Goal: Transaction & Acquisition: Purchase product/service

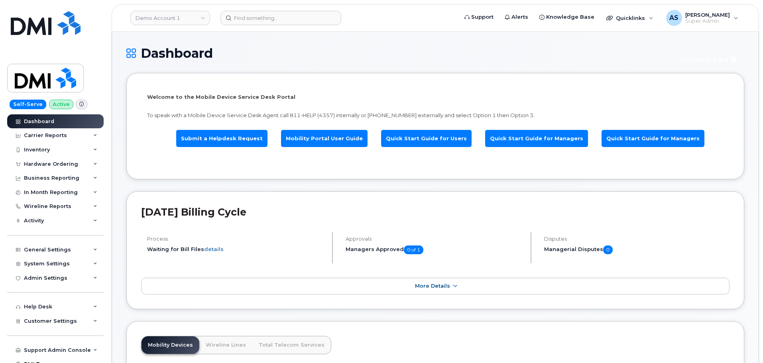
click at [204, 49] on h1 "Dashboard" at bounding box center [397, 53] width 542 height 14
click at [181, 16] on link "Demo Account 1" at bounding box center [170, 18] width 80 height 14
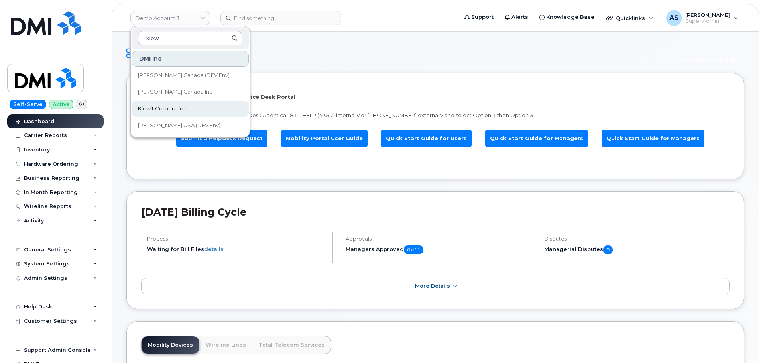
type input "kiew"
click at [185, 110] on span "Kiewit Corporation" at bounding box center [162, 109] width 49 height 8
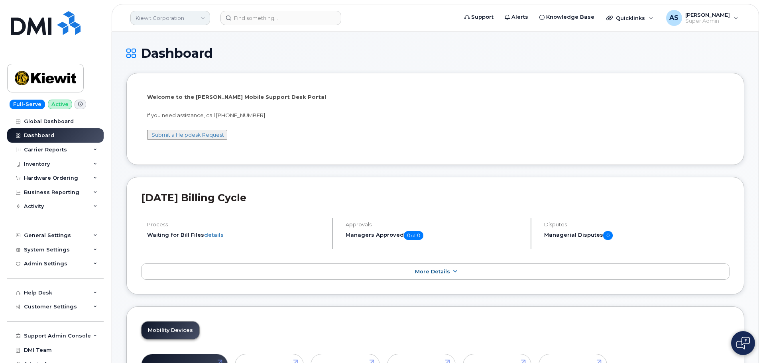
click at [189, 14] on link "Kiewit Corporation" at bounding box center [170, 18] width 80 height 14
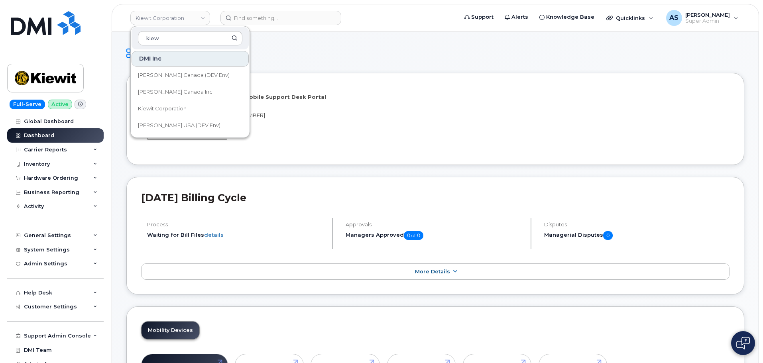
type input "kiew"
click at [336, 61] on div "Dashboard" at bounding box center [435, 59] width 618 height 27
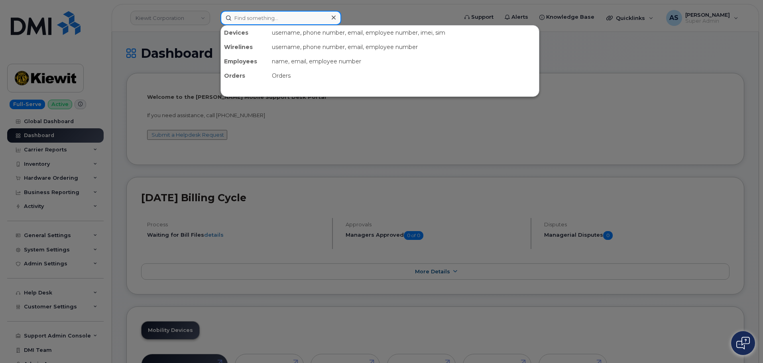
click at [266, 17] on input at bounding box center [281, 18] width 121 height 14
paste input "Viral [PERSON_NAME]"
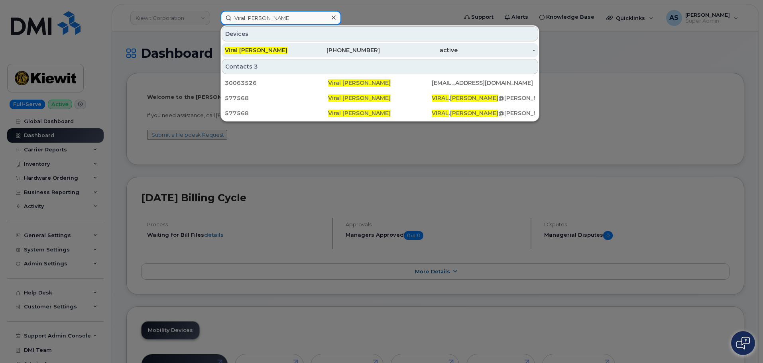
type input "Viral [PERSON_NAME]"
click at [254, 47] on span "Viral [PERSON_NAME]" at bounding box center [256, 50] width 63 height 7
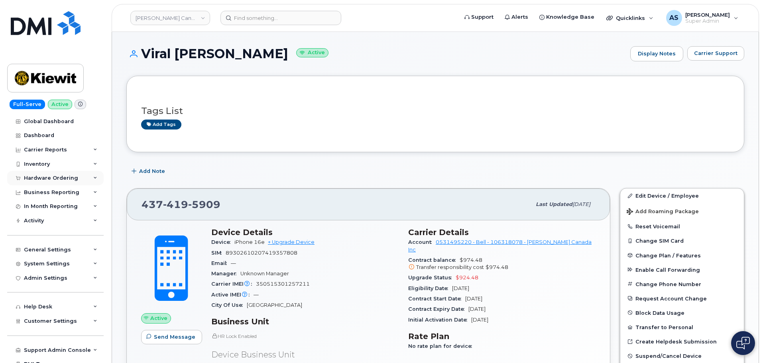
click at [44, 176] on div "Hardware Ordering" at bounding box center [51, 178] width 54 height 6
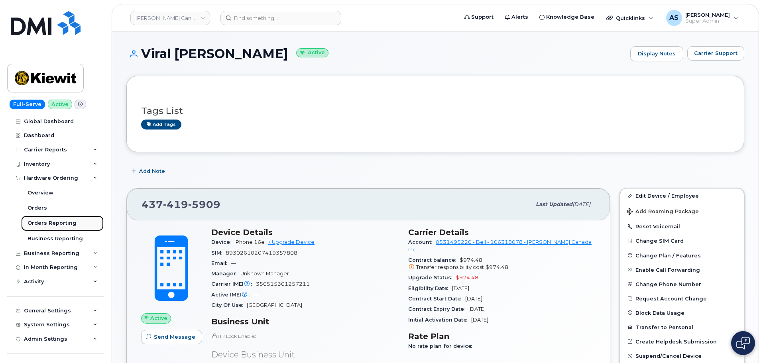
click at [70, 223] on div "Orders Reporting" at bounding box center [52, 223] width 49 height 7
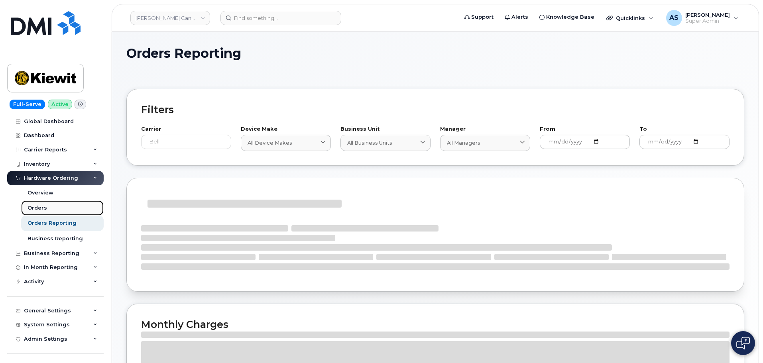
click at [52, 210] on link "Orders" at bounding box center [62, 208] width 83 height 15
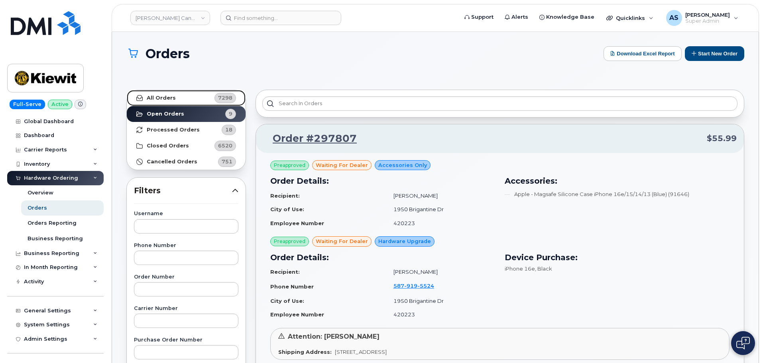
click at [167, 95] on strong "All Orders" at bounding box center [161, 98] width 29 height 6
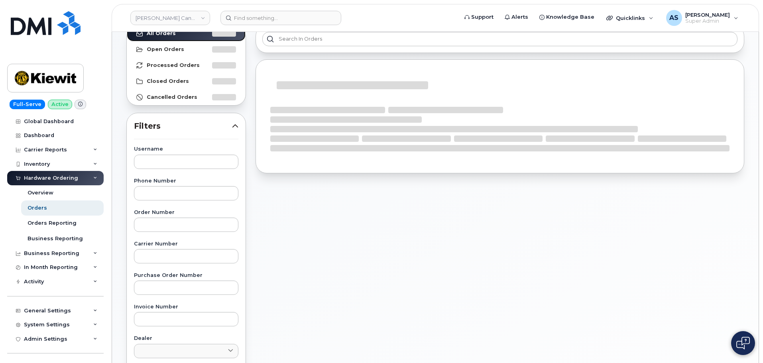
scroll to position [80, 0]
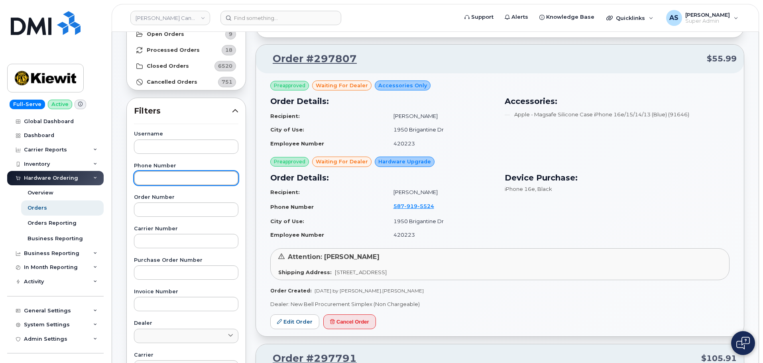
click at [169, 178] on input "text" at bounding box center [186, 178] width 104 height 14
click at [177, 180] on input "text" at bounding box center [186, 178] width 104 height 14
paste input "6132437645"
type input "6132437645"
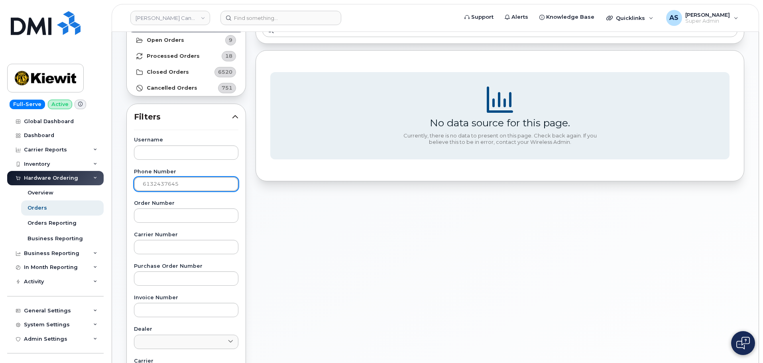
scroll to position [0, 0]
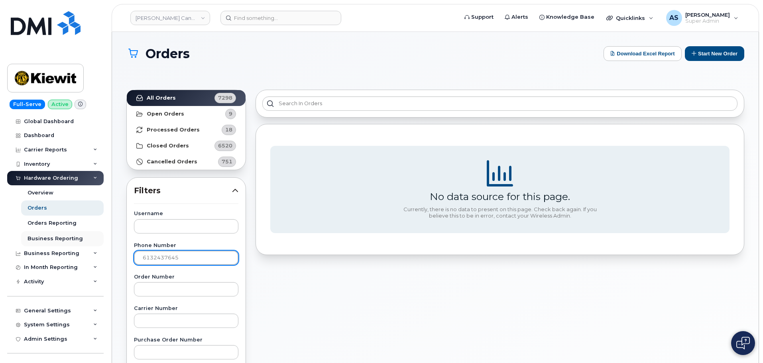
drag, startPoint x: 187, startPoint y: 260, endPoint x: 95, endPoint y: 244, distance: 93.9
click at [112, 244] on div "Kiewit Canada Inc Support Alerts Knowledge Base Quicklinks Suspend / Cancel Dev…" at bounding box center [435, 343] width 647 height 623
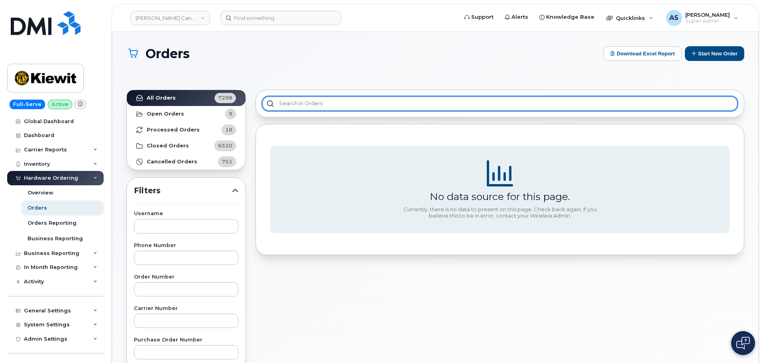
click at [288, 103] on input "text" at bounding box center [499, 103] width 475 height 14
paste input "6132437645"
drag, startPoint x: 340, startPoint y: 104, endPoint x: 128, endPoint y: 111, distance: 212.7
click at [128, 112] on div "All Orders 7298 Open Orders 9 Processed Orders 18 Closed Orders 6520 Cancelled …" at bounding box center [436, 365] width 628 height 560
paste input "Viral Raval"
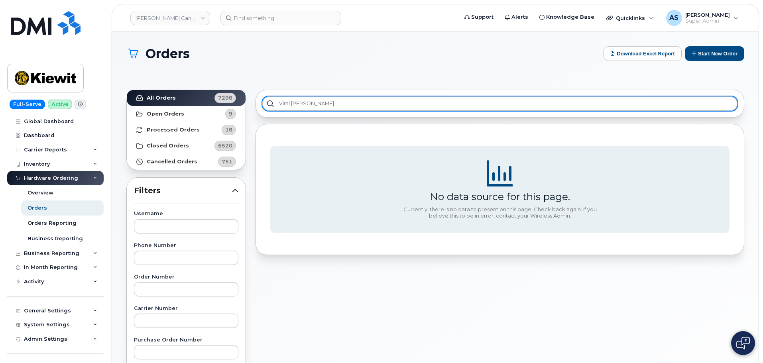
type input "Viral Raval"
drag, startPoint x: 327, startPoint y: 102, endPoint x: 230, endPoint y: 115, distance: 98.2
click at [230, 114] on div "All Orders 7298 Open Orders 9 Processed Orders 18 Closed Orders 6520 Cancelled …" at bounding box center [436, 365] width 628 height 560
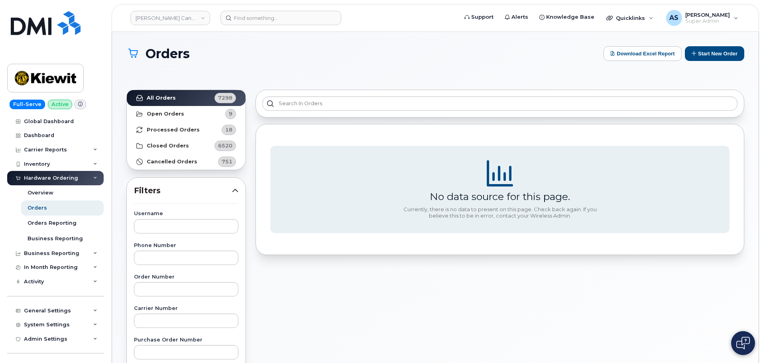
click at [329, 58] on h1 "Orders" at bounding box center [362, 54] width 473 height 14
click at [380, 301] on div "No data source for this page. Currently, there is no data to present on this pa…" at bounding box center [500, 365] width 498 height 560
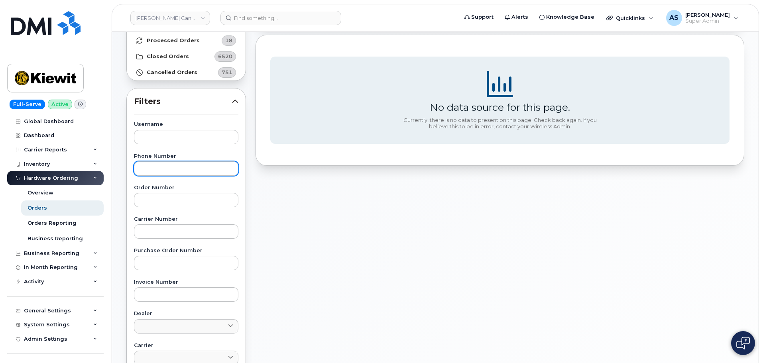
scroll to position [80, 0]
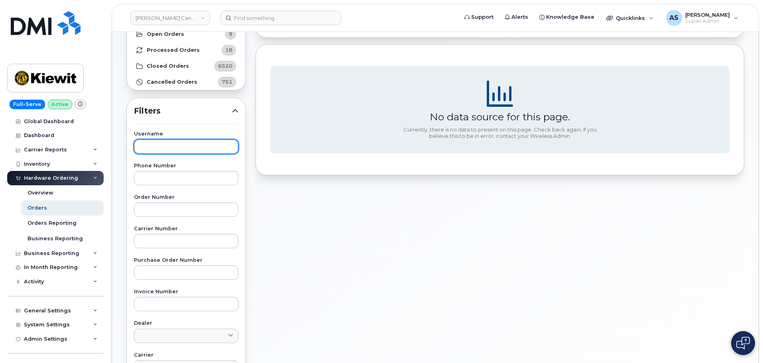
click at [201, 142] on input "text" at bounding box center [186, 147] width 104 height 14
paste input "Viral Raval"
type input "Viral Raval"
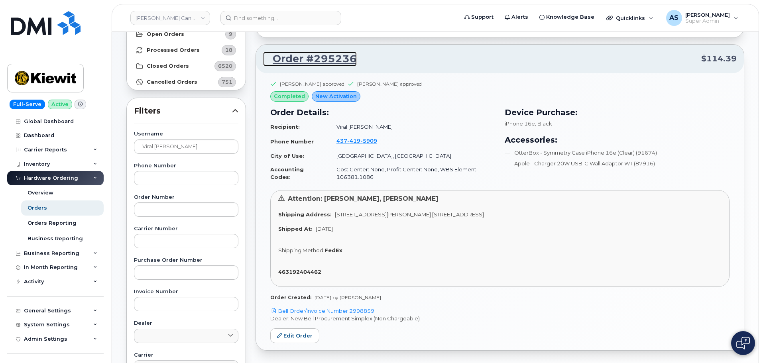
click at [315, 61] on link "Order #295236" at bounding box center [310, 59] width 94 height 14
click at [297, 338] on link "Edit Order" at bounding box center [294, 336] width 49 height 15
click at [475, 40] on div "Order #295236 $114.39 Sandhya Vernekar approved Paul Andrews approved completed…" at bounding box center [500, 285] width 498 height 560
drag, startPoint x: 352, startPoint y: 58, endPoint x: 312, endPoint y: 58, distance: 39.9
click at [312, 58] on p "Order #295236 $114.39" at bounding box center [500, 59] width 474 height 14
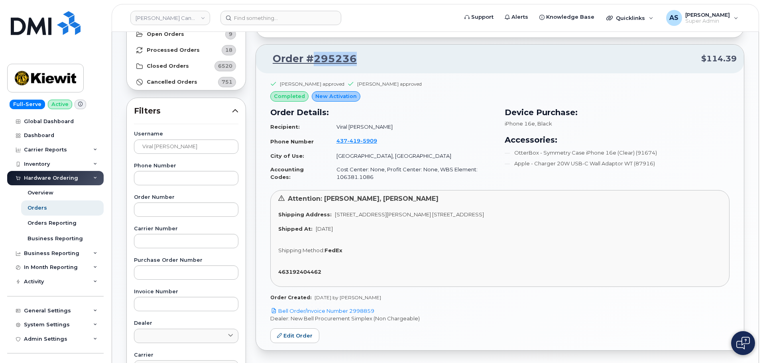
copy link "295236"
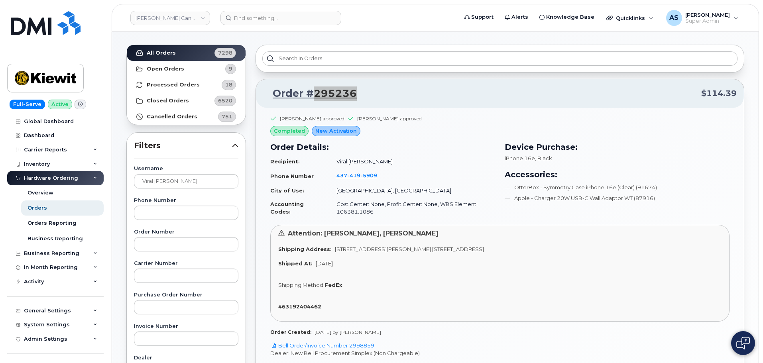
scroll to position [0, 0]
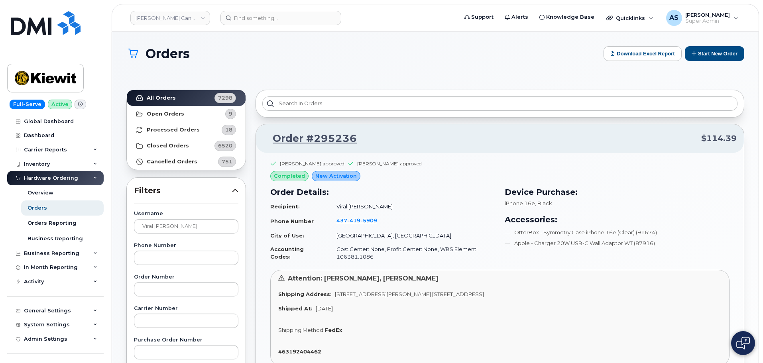
click at [445, 173] on div "Sandhya Vernekar approved Paul Andrews approved completed New Activation Order …" at bounding box center [499, 214] width 459 height 108
click at [271, 73] on div "Orders Download Excel Report Start New Order" at bounding box center [435, 60] width 618 height 29
click at [264, 55] on h1 "Orders" at bounding box center [362, 54] width 473 height 14
click at [249, 52] on h1 "Orders" at bounding box center [362, 54] width 473 height 14
click at [728, 55] on button "Start New Order" at bounding box center [714, 53] width 59 height 15
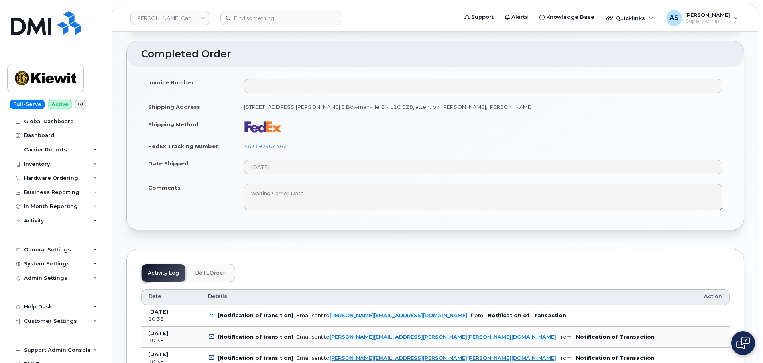
scroll to position [439, 0]
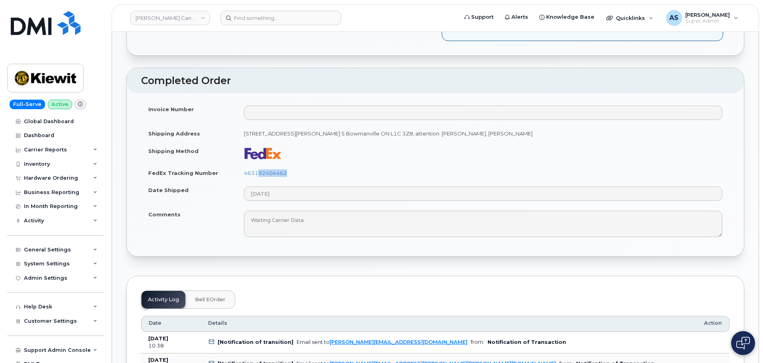
drag, startPoint x: 291, startPoint y: 165, endPoint x: 267, endPoint y: 170, distance: 24.8
click at [257, 169] on td "463192404462" at bounding box center [483, 173] width 493 height 18
drag, startPoint x: 392, startPoint y: 161, endPoint x: 276, endPoint y: 170, distance: 116.8
click at [391, 164] on td "463192404462" at bounding box center [483, 173] width 493 height 18
click at [314, 169] on td "463192404462" at bounding box center [483, 173] width 493 height 18
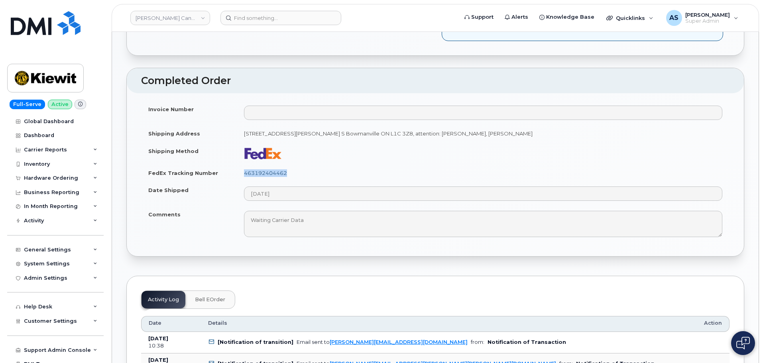
drag, startPoint x: 295, startPoint y: 169, endPoint x: 244, endPoint y: 162, distance: 51.0
click at [242, 165] on td "463192404462" at bounding box center [483, 173] width 493 height 18
copy link "463192404462"
click at [325, 55] on div "Order Information Order Details Created By [PERSON_NAME] Created On [DATE] Ship…" at bounding box center [435, 343] width 618 height 1418
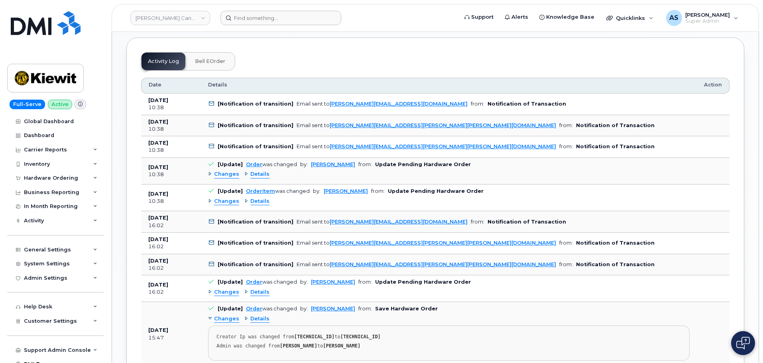
scroll to position [678, 0]
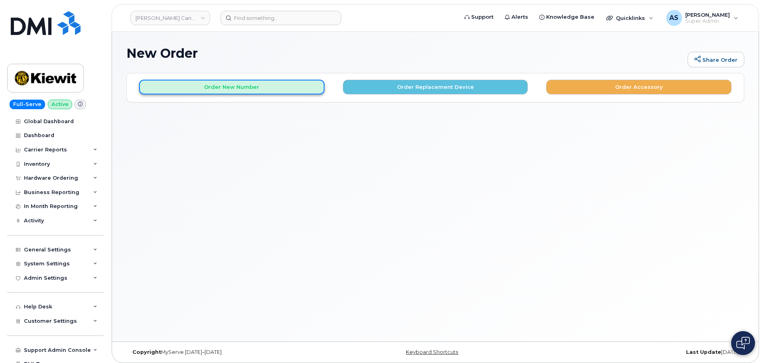
click at [251, 90] on button "Order New Number" at bounding box center [231, 87] width 185 height 15
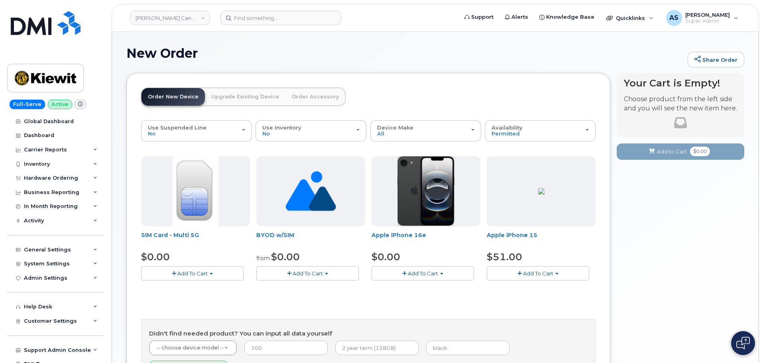
click at [215, 275] on button "Add To Cart" at bounding box center [192, 273] width 102 height 14
click at [205, 286] on link "$0.00 - New Activation" at bounding box center [181, 289] width 76 height 10
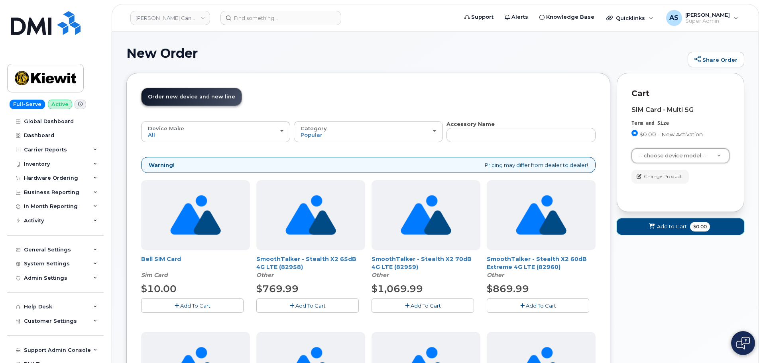
click at [694, 224] on span "$0.00" at bounding box center [700, 227] width 20 height 10
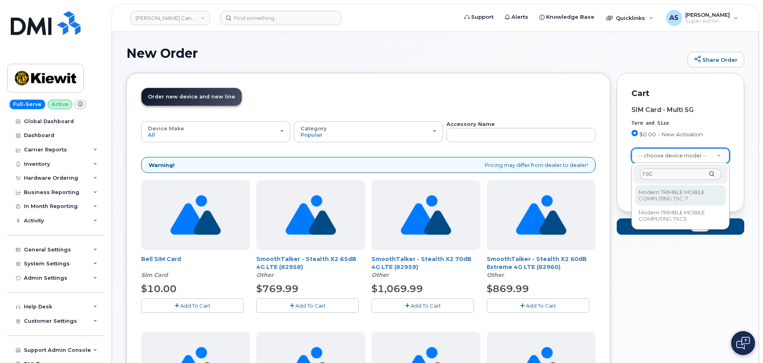
type input "TSC"
select select "3246"
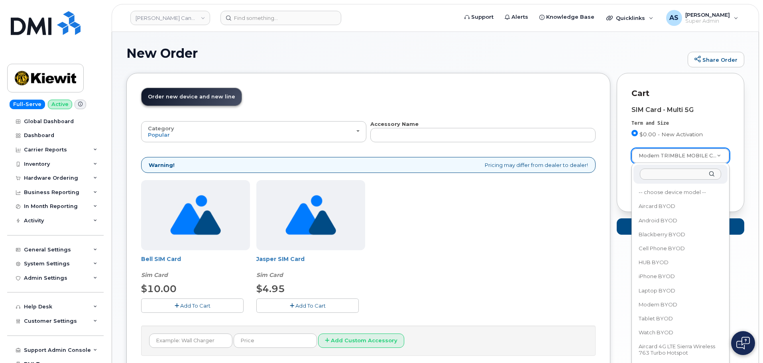
scroll to position [40336, 0]
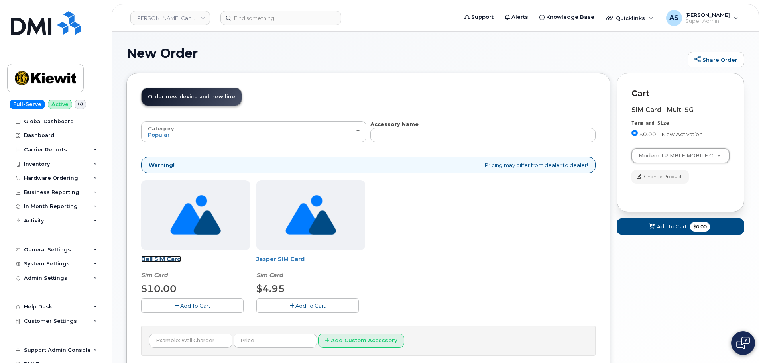
click at [169, 262] on link "Bell SIM Card" at bounding box center [161, 259] width 40 height 7
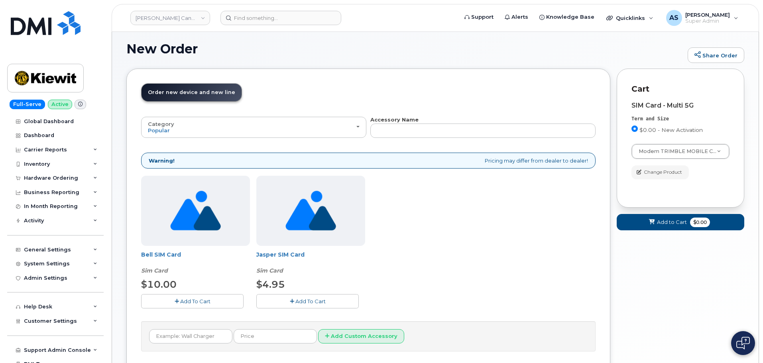
scroll to position [0, 0]
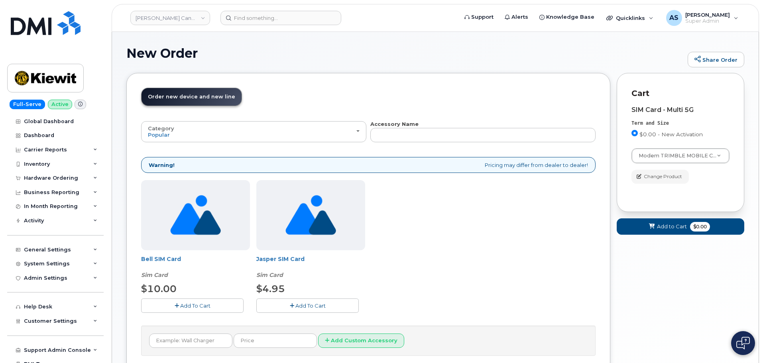
click at [202, 306] on span "Add To Cart" at bounding box center [195, 306] width 30 height 6
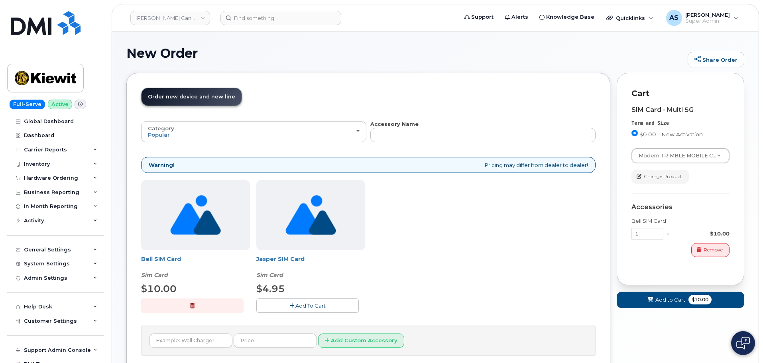
click at [203, 305] on button "button" at bounding box center [192, 306] width 102 height 14
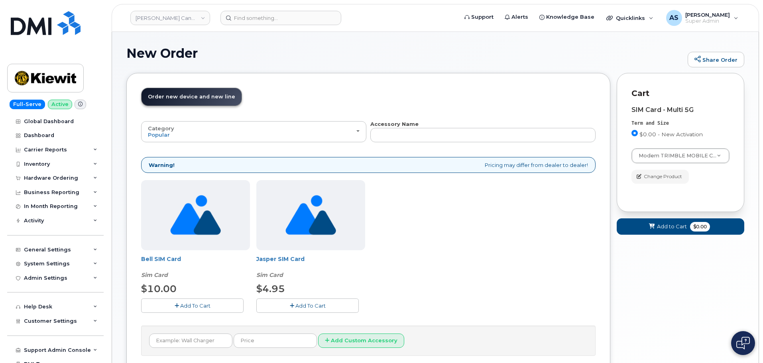
click at [288, 306] on button "Add To Cart" at bounding box center [307, 306] width 102 height 14
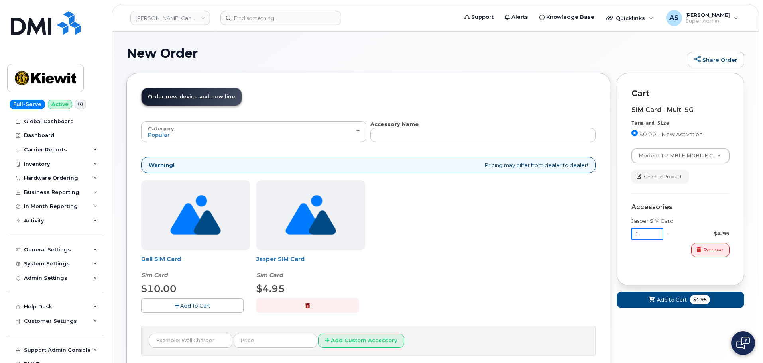
drag, startPoint x: 643, startPoint y: 229, endPoint x: 639, endPoint y: 232, distance: 4.3
click at [643, 232] on input "1" at bounding box center [648, 234] width 32 height 12
type input "25"
click at [461, 292] on div "Bell SIM Card Sim Card $10.00 Add To Cart Jasper SIM Card Sim Card $4.95 Add To…" at bounding box center [368, 252] width 455 height 145
click at [681, 295] on button "Add to Cart $123.75" at bounding box center [681, 300] width 128 height 16
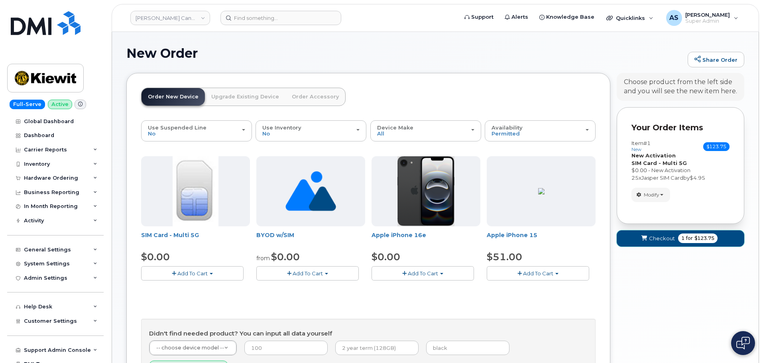
click at [693, 238] on span "for" at bounding box center [690, 238] width 10 height 7
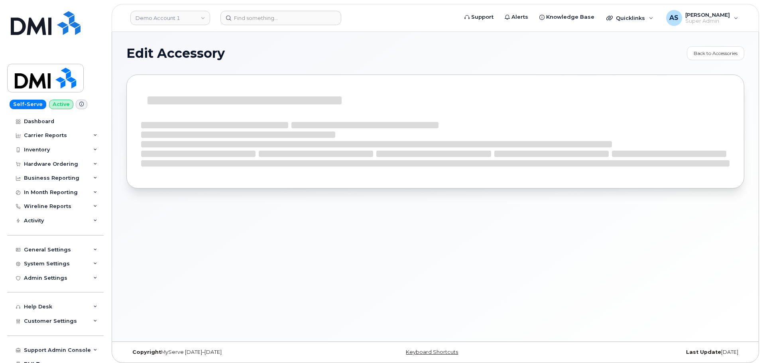
select select "bell"
select select "Sim Card"
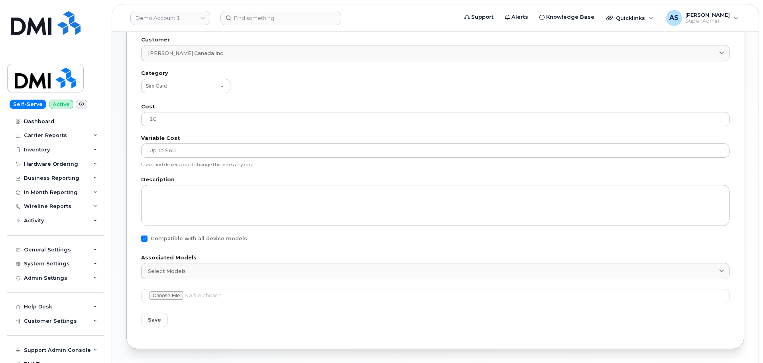
scroll to position [265, 0]
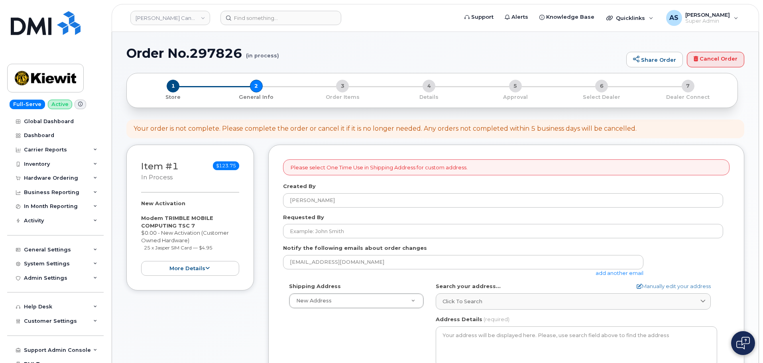
select select
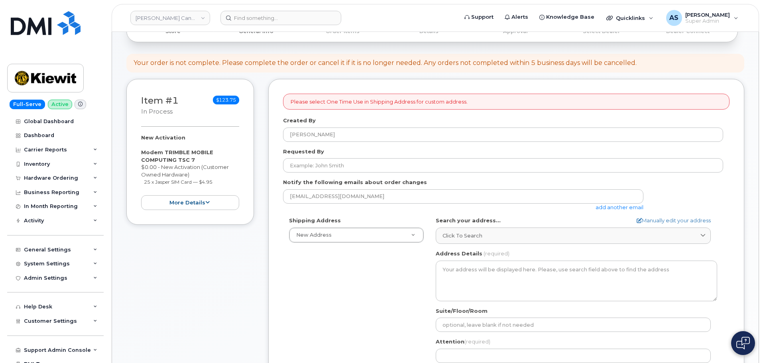
scroll to position [80, 0]
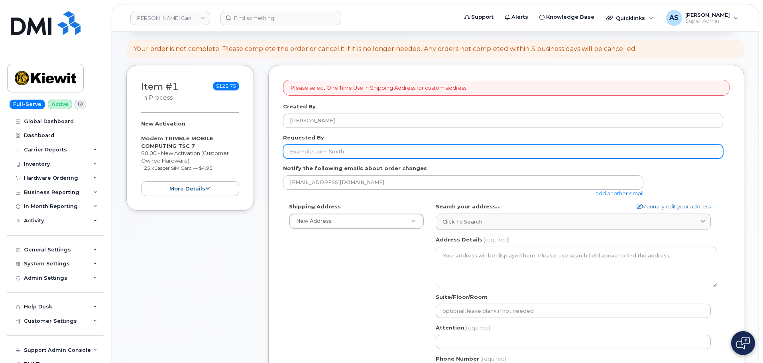
click at [346, 150] on input "Requested By" at bounding box center [503, 151] width 440 height 14
click at [306, 149] on input "Requested By" at bounding box center [503, 151] width 440 height 14
paste input "Ivan Venegas"
type input "Ivan Venegas"
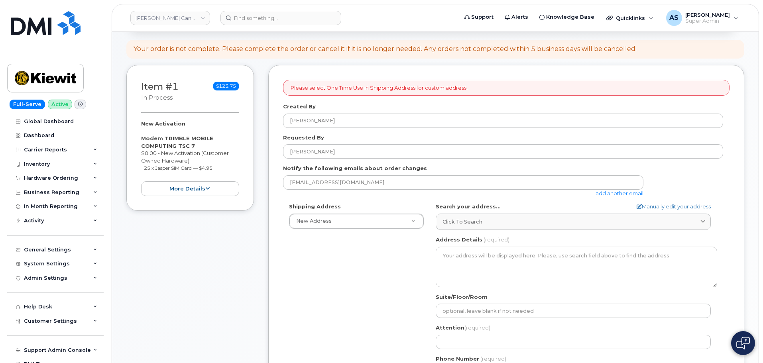
click at [297, 290] on div "Shipping Address New Address New Address Beaver Marine Limited Cahill-Ganotec, …" at bounding box center [503, 294] width 440 height 183
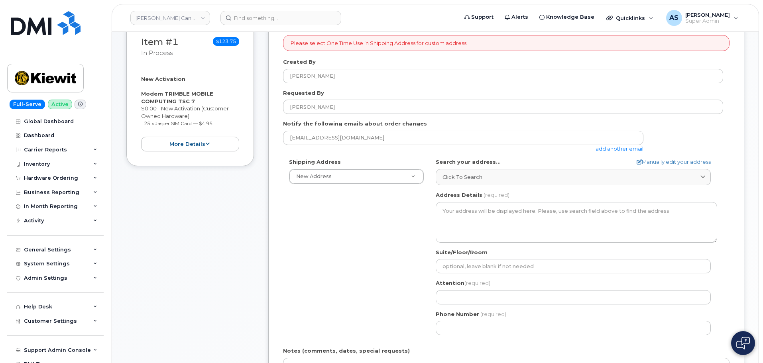
scroll to position [199, 0]
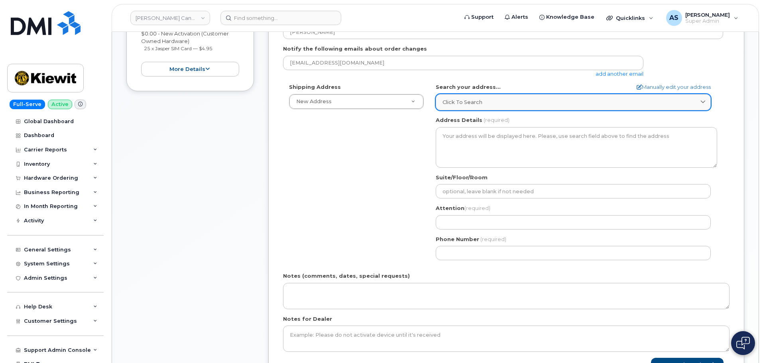
click at [490, 102] on div "Click to search" at bounding box center [574, 102] width 262 height 8
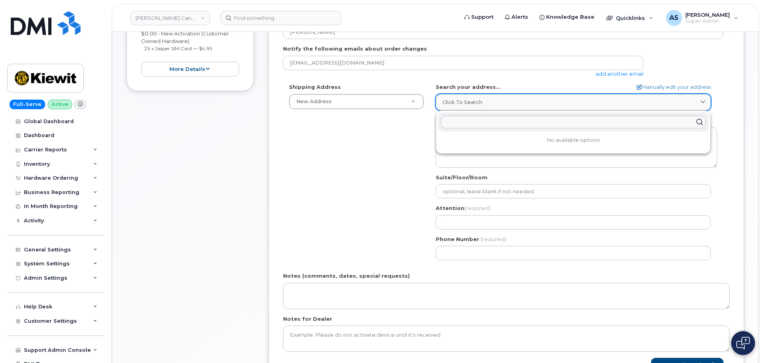
click at [490, 102] on div "Click to search" at bounding box center [574, 102] width 262 height 8
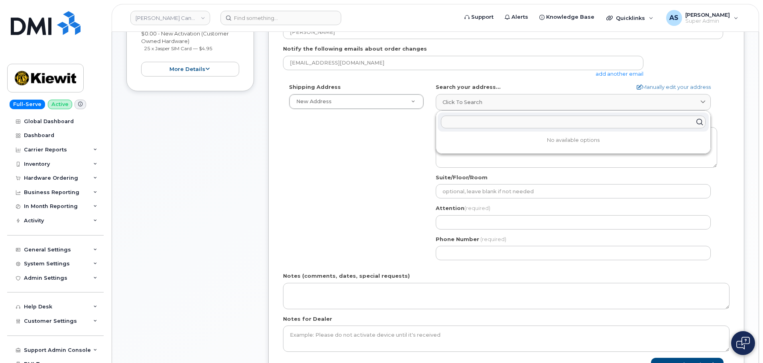
click at [473, 123] on input "text" at bounding box center [573, 122] width 265 height 13
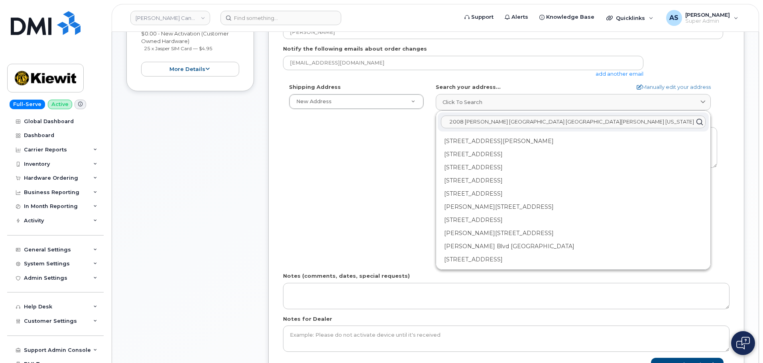
type input "2008 h.o. mills blvd Port arthur texas"
click at [314, 164] on div "Shipping Address New Address New Address Beaver Marine Limited Cahill-Ganotec, …" at bounding box center [503, 174] width 440 height 183
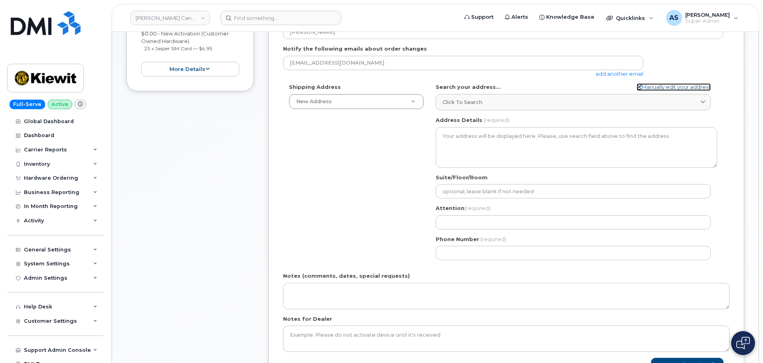
click at [679, 89] on link "Manually edit your address" at bounding box center [674, 87] width 74 height 8
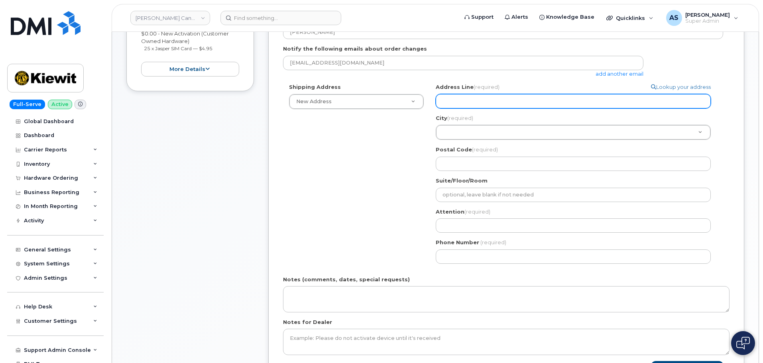
click at [512, 104] on input "Address Line (required)" at bounding box center [573, 101] width 275 height 14
select select
type input "2"
select select
type input "20"
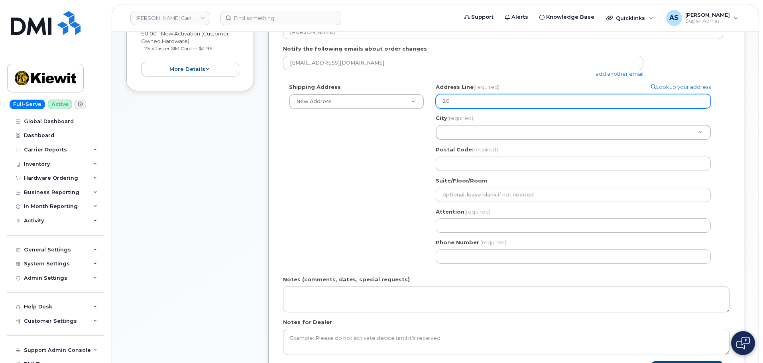
select select
type input "200"
select select
type input "2008"
select select
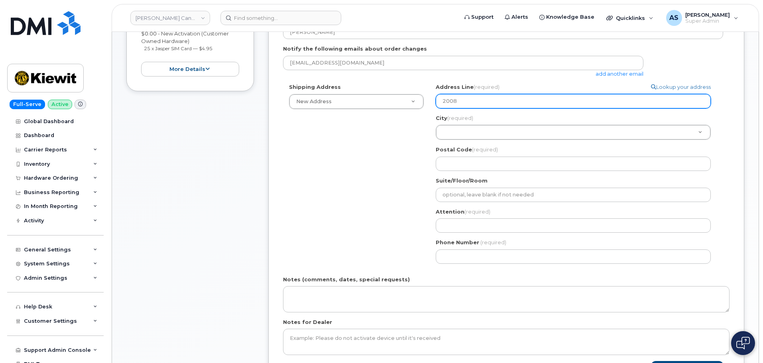
type input "2008 H"
select select
type input "2008 H."
select select
type input "2008 H.O"
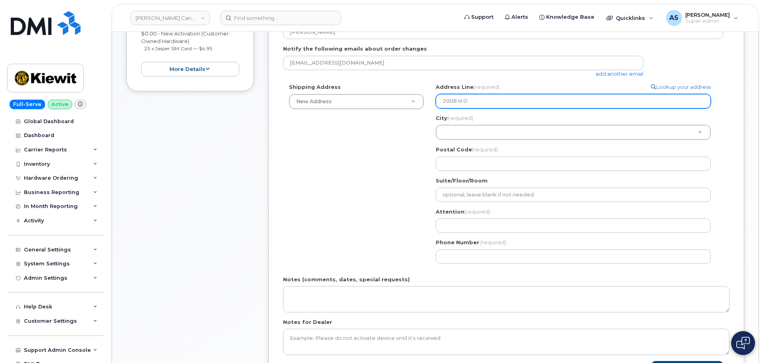
select select
type input "2008 H.O."
select select
type input "2008 H.O. M"
select select
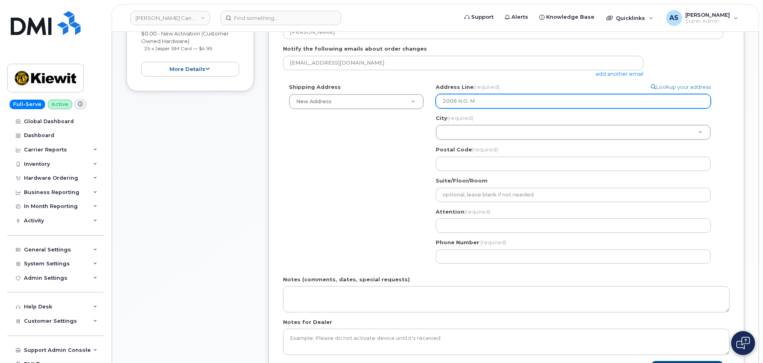
type input "2008 H.O. Mi"
select select
type input "2008 H.O. Mil"
select select
type input "2008 H.O. Mill"
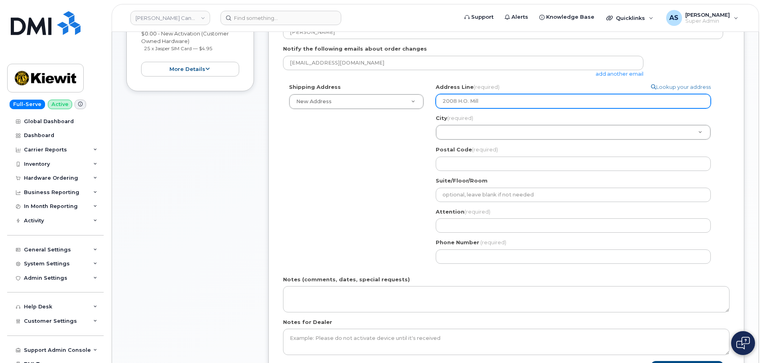
select select
type input "2008 H.O. Mills"
select select
type input "2008 H.O. Mills B"
select select
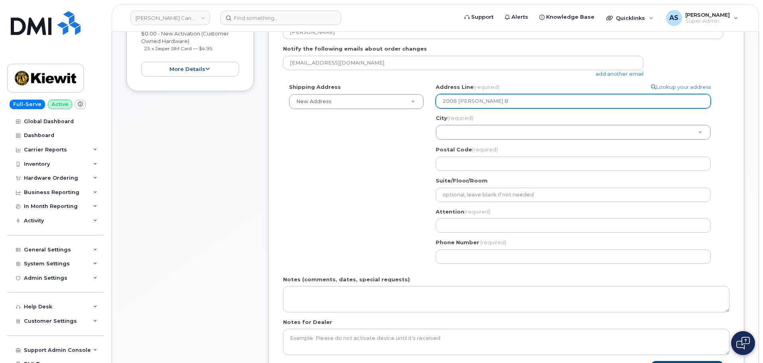
type input "2008 H.O. Mills Bl"
select select
type input "2008 H.O. Mills Blv"
select select
type input "2008 H.O. Mills Blvd"
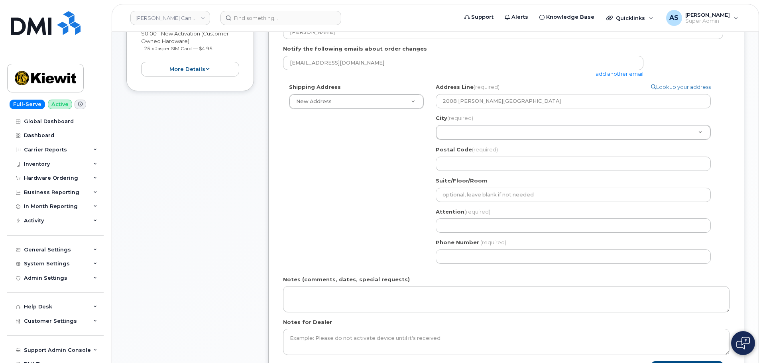
click at [374, 168] on div "Shipping Address New Address New Address Beaver Marine Limited Cahill-Ganotec, …" at bounding box center [503, 176] width 440 height 186
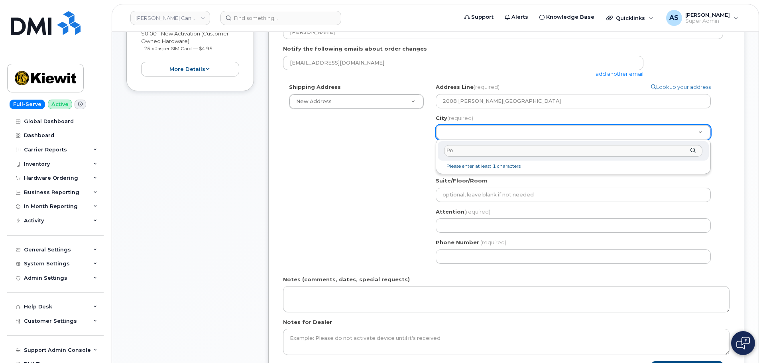
type input "P"
type input "F"
type input "P"
type input "Port Arthur"
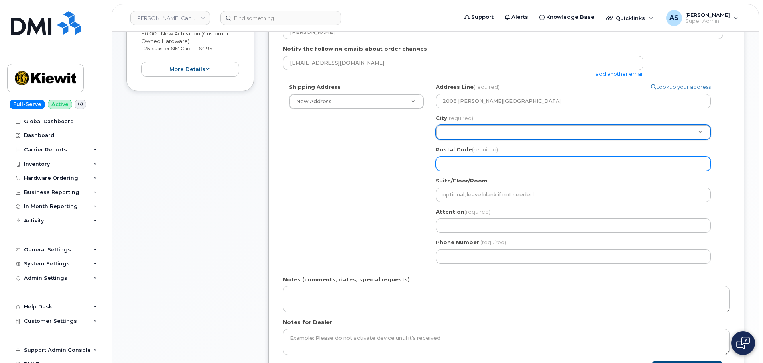
click at [499, 163] on input "Postal Code (required)" at bounding box center [573, 164] width 275 height 14
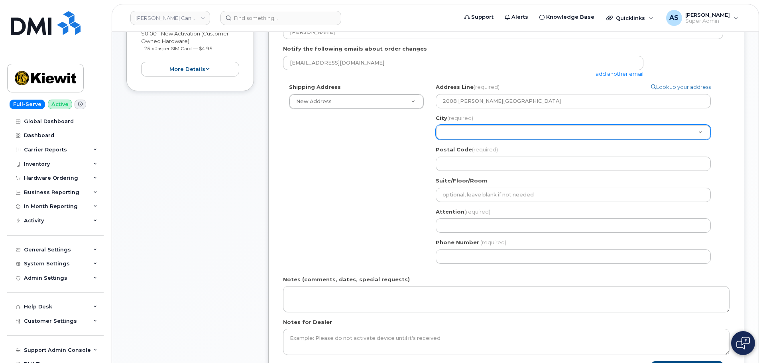
drag, startPoint x: 384, startPoint y: 152, endPoint x: 401, endPoint y: 142, distance: 19.4
click at [387, 151] on div "Shipping Address New Address New Address Beaver Marine Limited Cahill-Ganotec, …" at bounding box center [503, 176] width 440 height 186
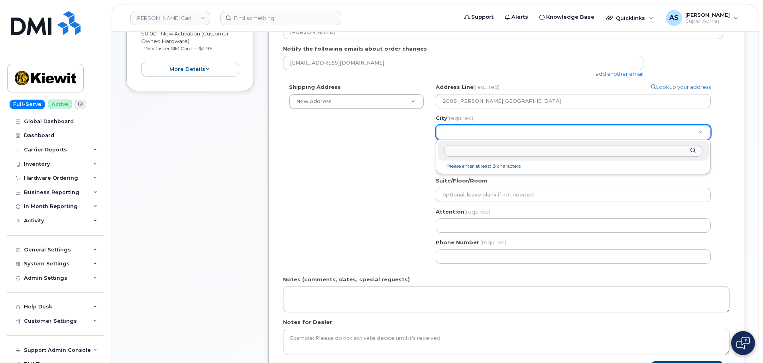
drag, startPoint x: 294, startPoint y: 181, endPoint x: 397, endPoint y: 181, distance: 102.5
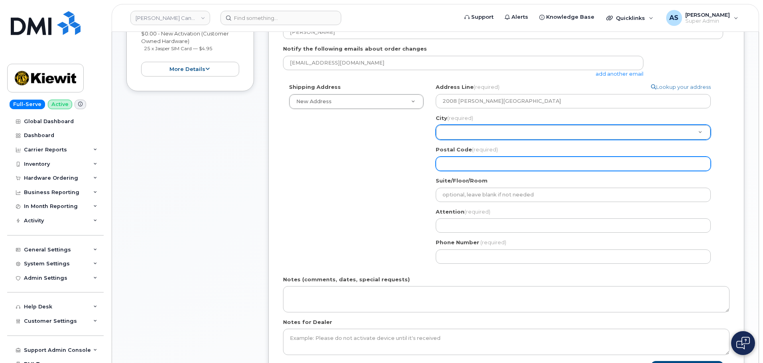
click at [477, 159] on input "Postal Code (required)" at bounding box center [573, 164] width 275 height 14
select select
type input "7"
select select
type input "77"
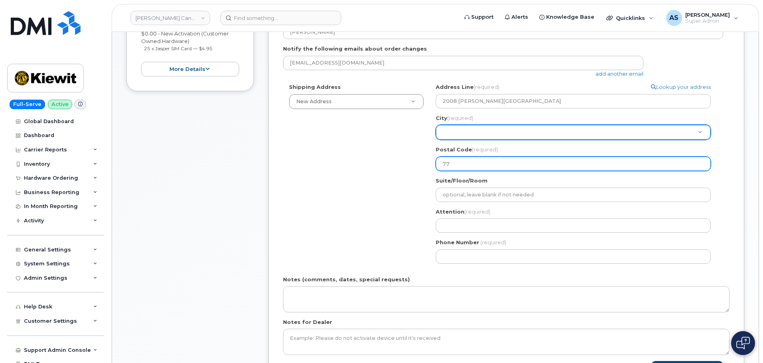
select select
type input "776"
select select
type input "7764"
select select
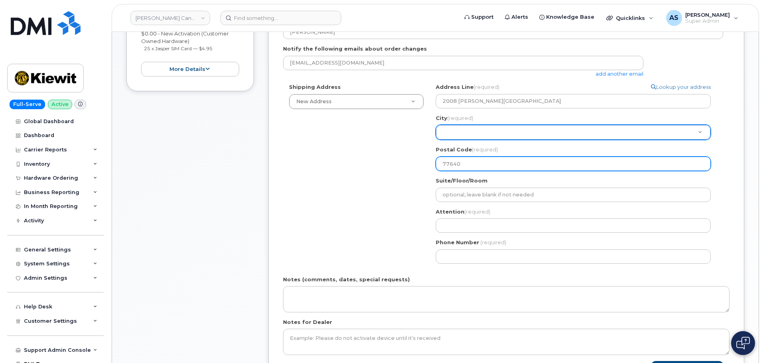
type input "77640"
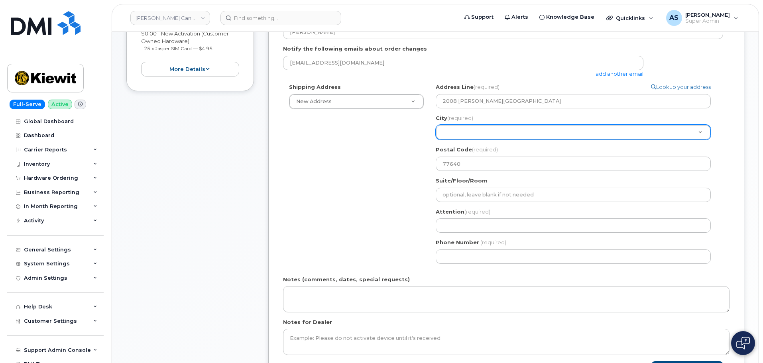
click at [384, 172] on div "Shipping Address New Address New Address Beaver Marine Limited Cahill-Ganotec, …" at bounding box center [503, 176] width 440 height 186
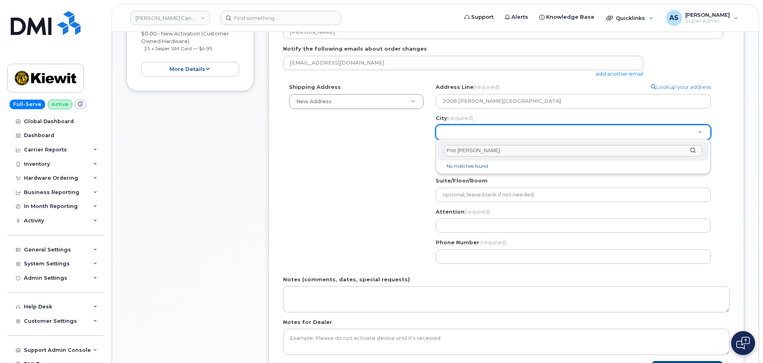
type input "Port Arthur"
click at [481, 151] on input "City (required)" at bounding box center [573, 151] width 258 height 12
paste input "Port Arthur"
type input "Port Arthur"
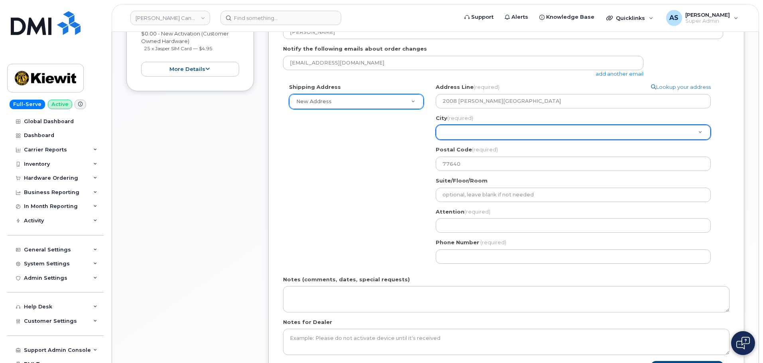
scroll to position [160, 0]
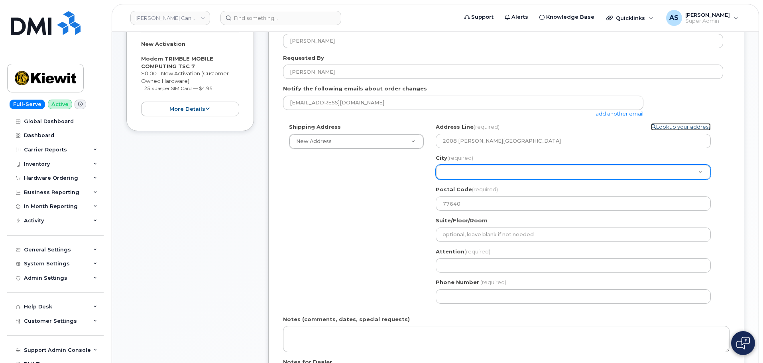
click at [674, 126] on link "Lookup your address" at bounding box center [681, 127] width 60 height 8
select select
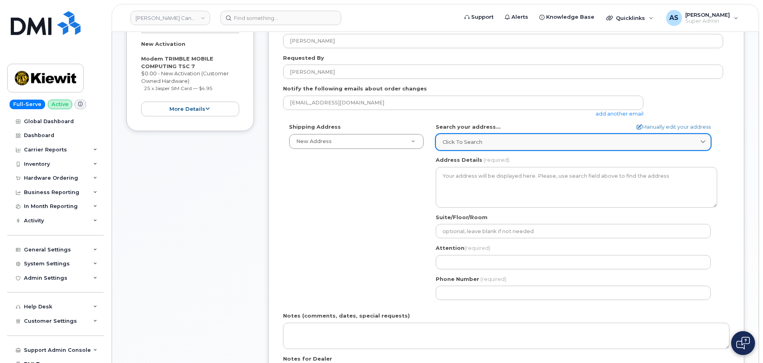
click at [509, 150] on link "Click to search" at bounding box center [573, 142] width 275 height 16
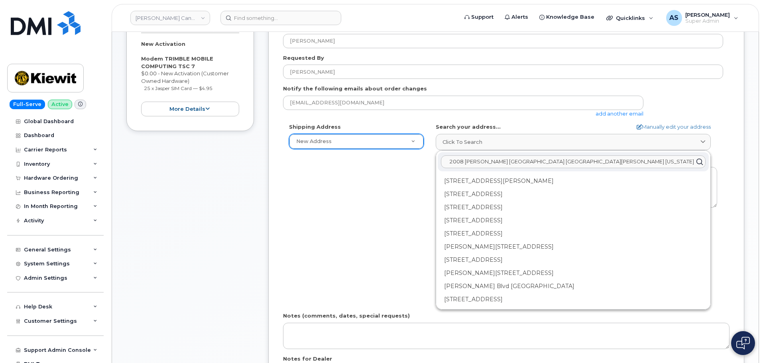
drag, startPoint x: 538, startPoint y: 162, endPoint x: 347, endPoint y: 142, distance: 191.6
click at [347, 142] on div "Shipping Address New Address New Address Beaver Marine Limited Cahill-Ganotec, …" at bounding box center [503, 214] width 440 height 183
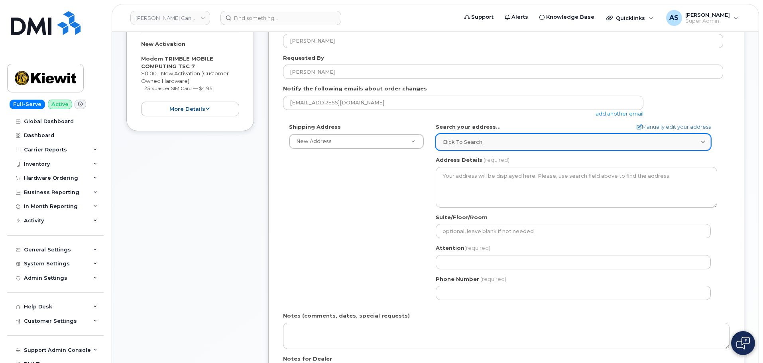
click at [482, 145] on div "Click to search" at bounding box center [574, 142] width 262 height 8
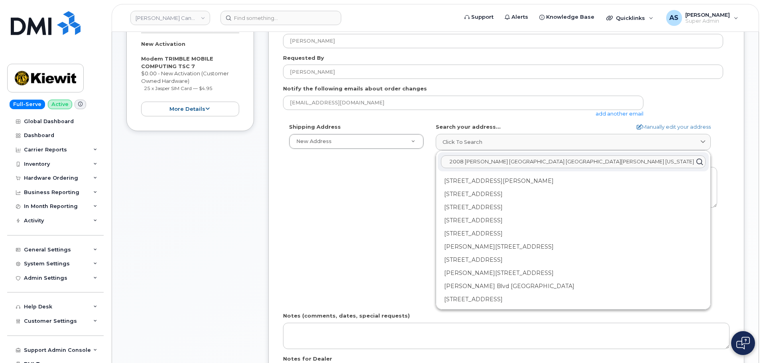
paste input "Port Arthur"
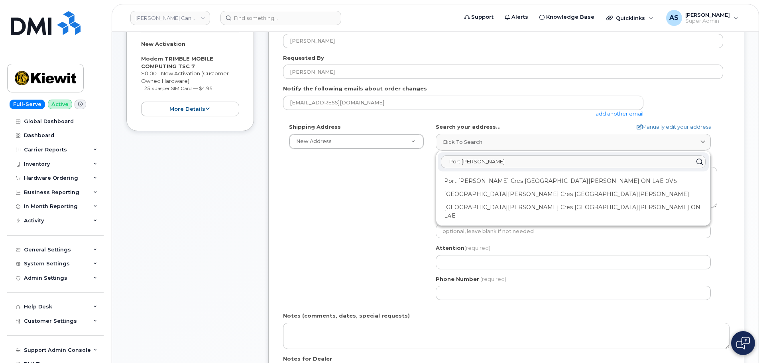
type input "Port Arthur"
click at [279, 213] on div "Please select One Time Use in Shipping Address for custom address. Created By A…" at bounding box center [506, 206] width 476 height 442
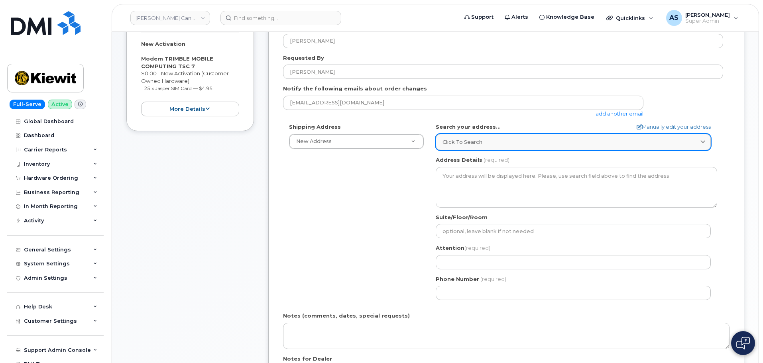
click at [486, 136] on link "Click to search" at bounding box center [573, 142] width 275 height 16
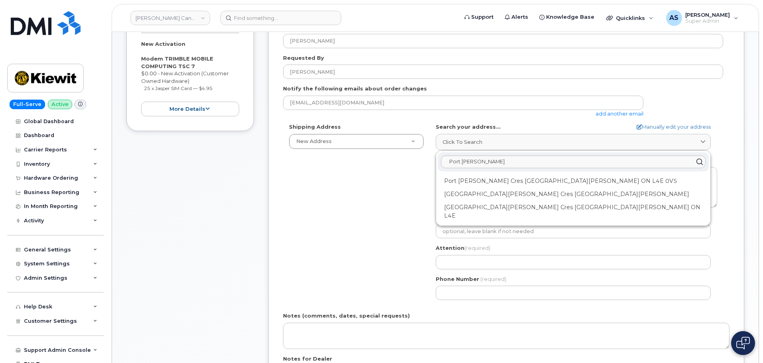
click at [309, 225] on div "Shipping Address New Address New Address Beaver Marine Limited Cahill-Ganotec, …" at bounding box center [503, 214] width 440 height 183
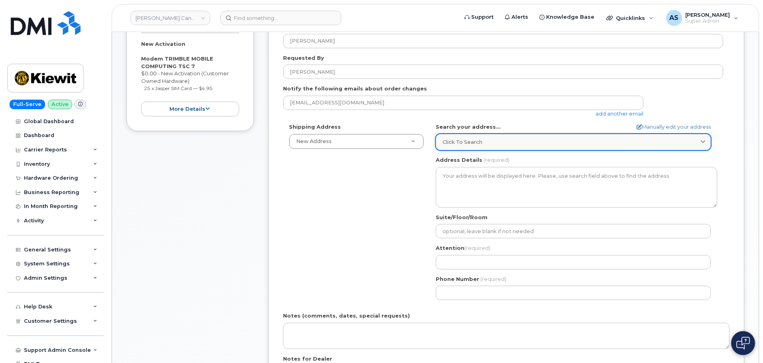
click at [524, 145] on div "Click to search" at bounding box center [574, 142] width 262 height 8
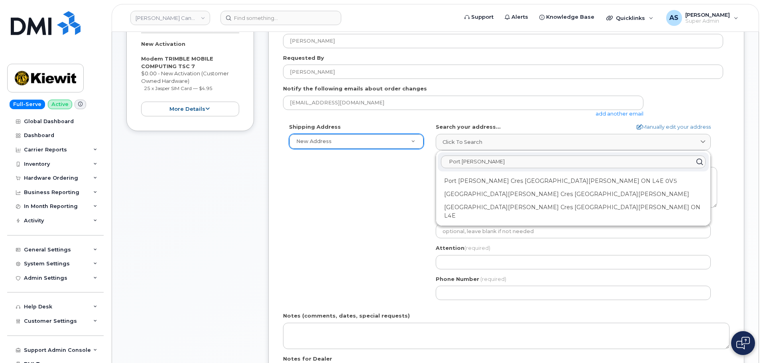
drag, startPoint x: 356, startPoint y: 169, endPoint x: 393, endPoint y: 142, distance: 45.6
click at [353, 161] on div "Shipping Address New Address New Address Beaver Marine Limited Cahill-Ganotec, …" at bounding box center [503, 214] width 440 height 183
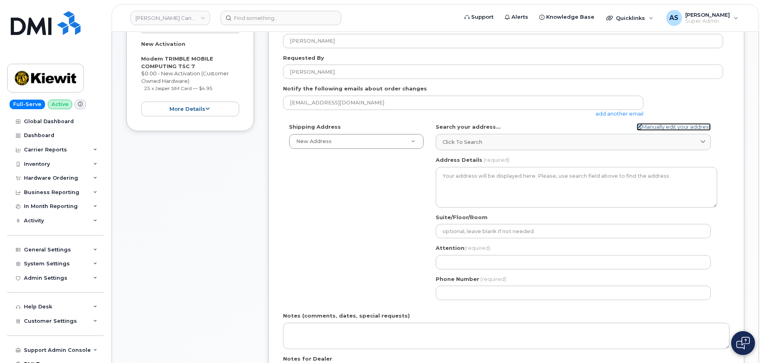
click at [691, 129] on link "Manually edit your address" at bounding box center [674, 127] width 74 height 8
select select
type input "2008 H.O. Mills Blvd"
type input "77640"
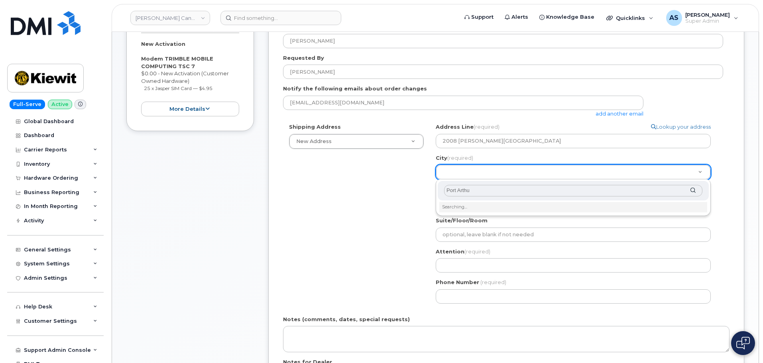
type input "Port Arthur"
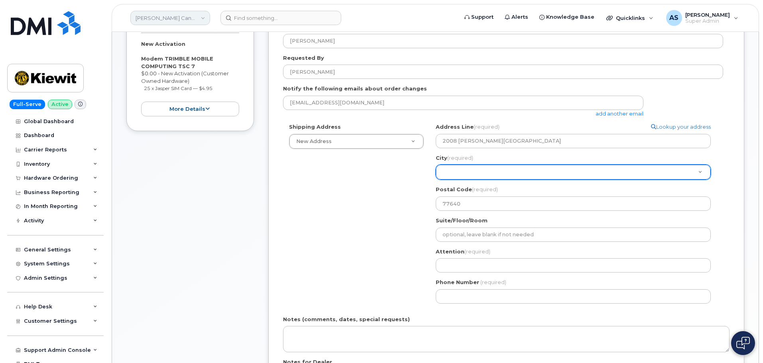
click at [190, 19] on link "Kiewit Canada Inc" at bounding box center [170, 18] width 80 height 14
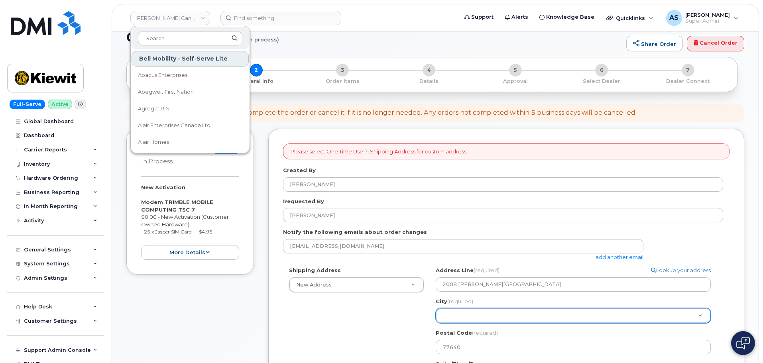
scroll to position [0, 0]
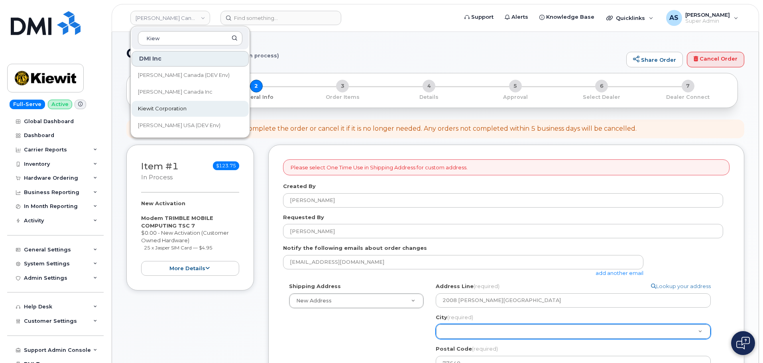
type input "Kiew"
drag, startPoint x: 168, startPoint y: 105, endPoint x: 165, endPoint y: 108, distance: 4.3
click at [167, 105] on span "Kiewit Corporation" at bounding box center [162, 109] width 49 height 8
